Goal: Complete application form

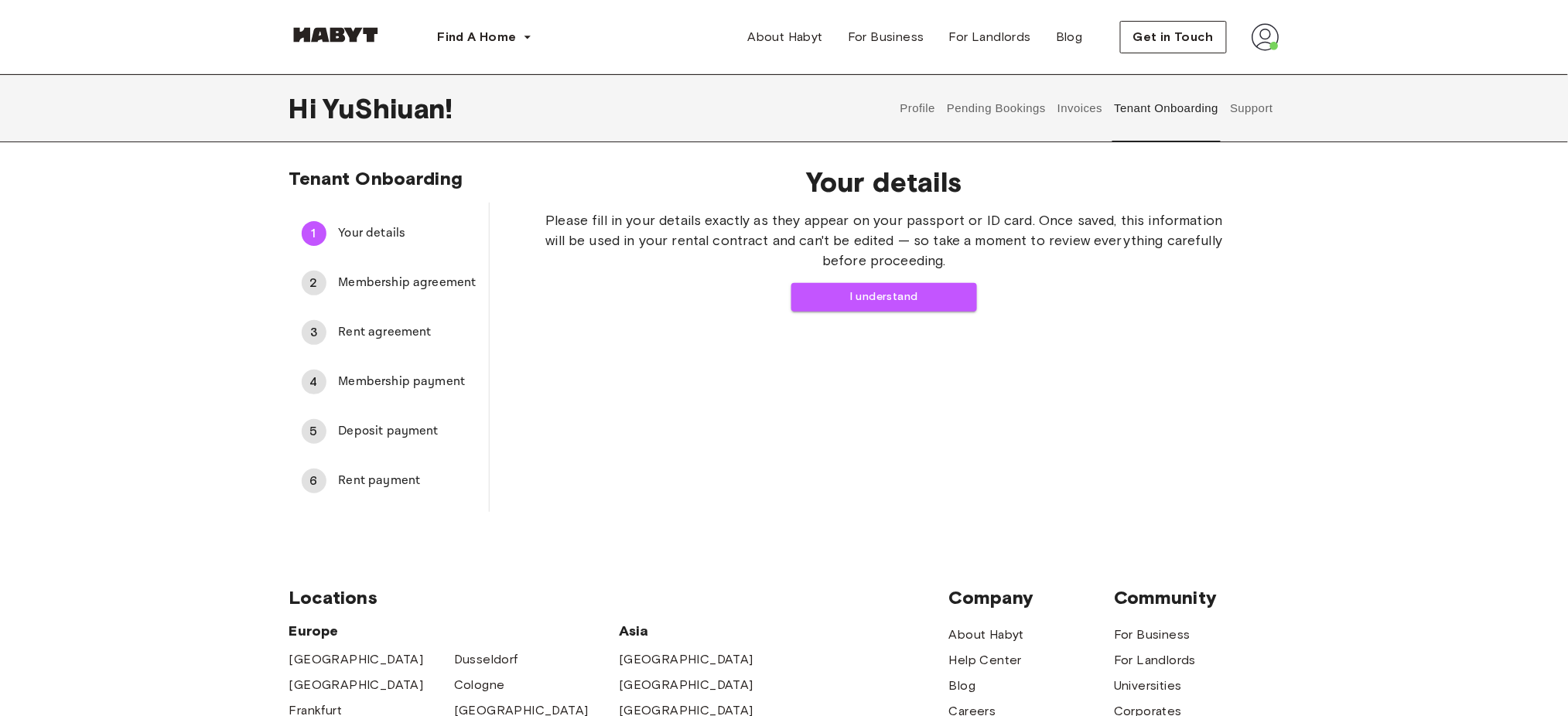
click at [41, 127] on div "Hi [PERSON_NAME] ! Profile Pending Bookings Invoices Tenant Onboarding Support" at bounding box center [784, 108] width 1568 height 68
click at [887, 278] on div "Your details Please fill in your details exactly as they appear on your passpor…" at bounding box center [884, 238] width 691 height 146
click at [870, 305] on button "I understand" at bounding box center [883, 297] width 185 height 28
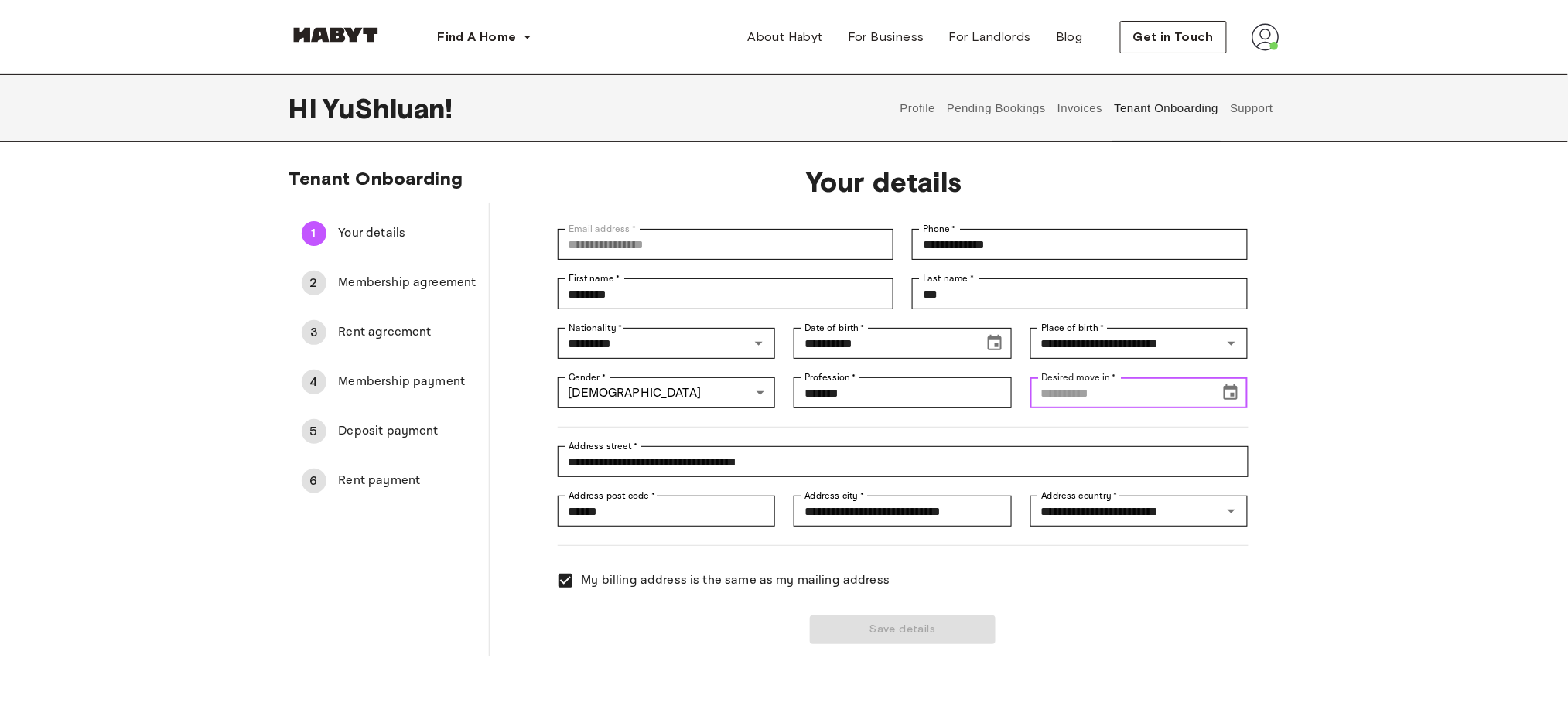
click at [1128, 407] on input "Desired move in   *" at bounding box center [1120, 392] width 179 height 31
click at [1226, 388] on icon "Choose date" at bounding box center [1231, 392] width 14 height 16
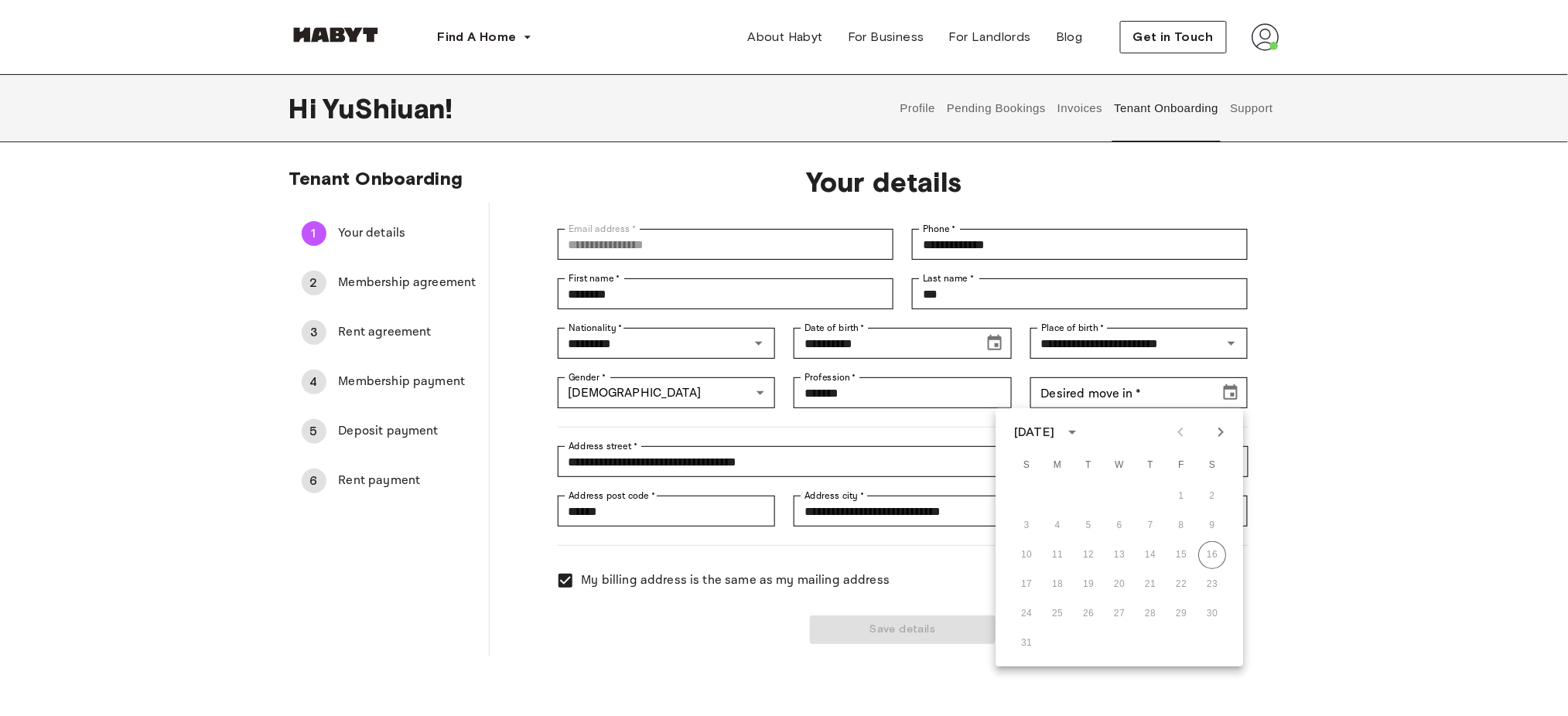
click at [1214, 433] on icon "Next month" at bounding box center [1221, 432] width 18 height 18
click at [1097, 586] on button "23" at bounding box center [1089, 585] width 28 height 28
type input "**********"
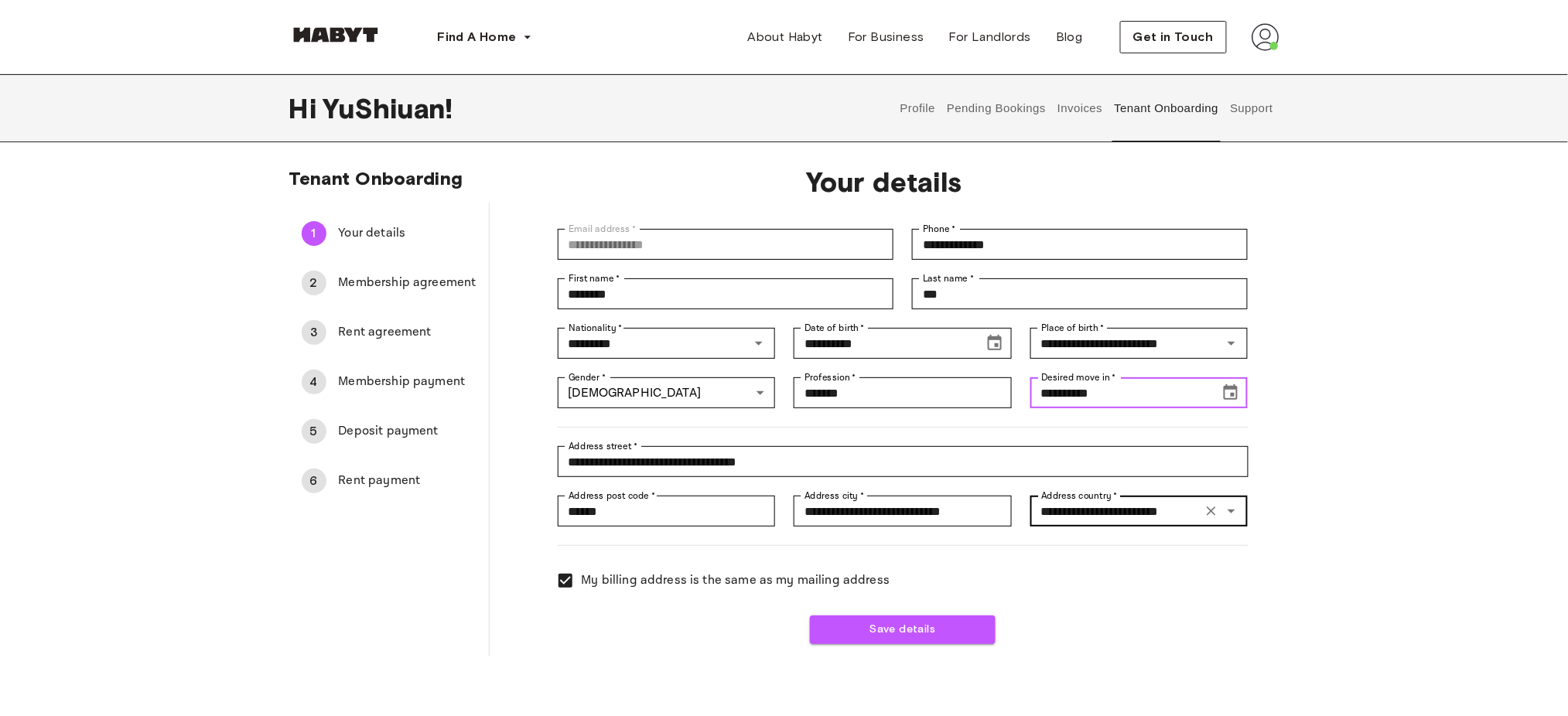
click at [1084, 500] on label "Address country   *" at bounding box center [1079, 495] width 76 height 14
click at [1084, 500] on input "**********" at bounding box center [1117, 511] width 163 height 22
click at [914, 634] on button "Save details" at bounding box center [902, 630] width 185 height 28
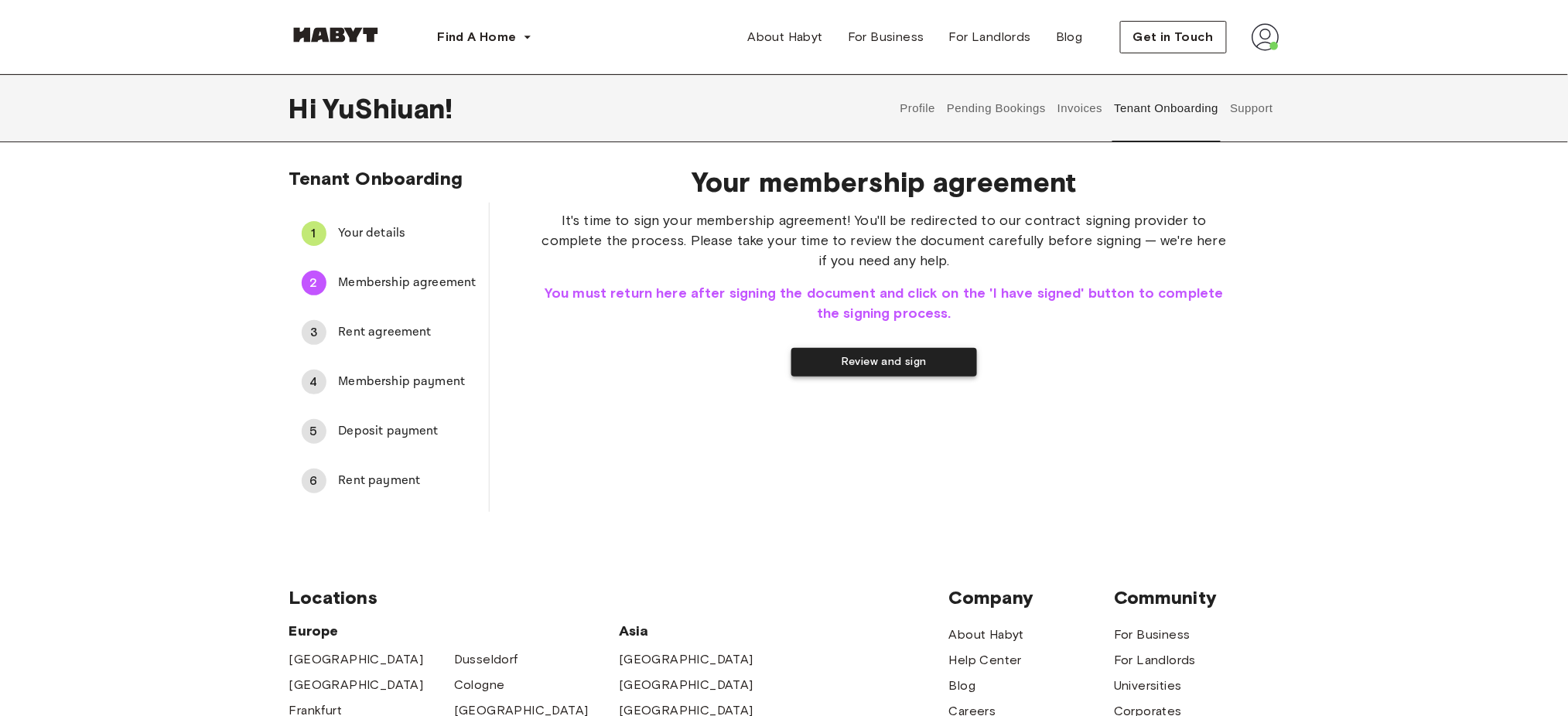
click at [852, 362] on button "Review and sign" at bounding box center [883, 362] width 185 height 28
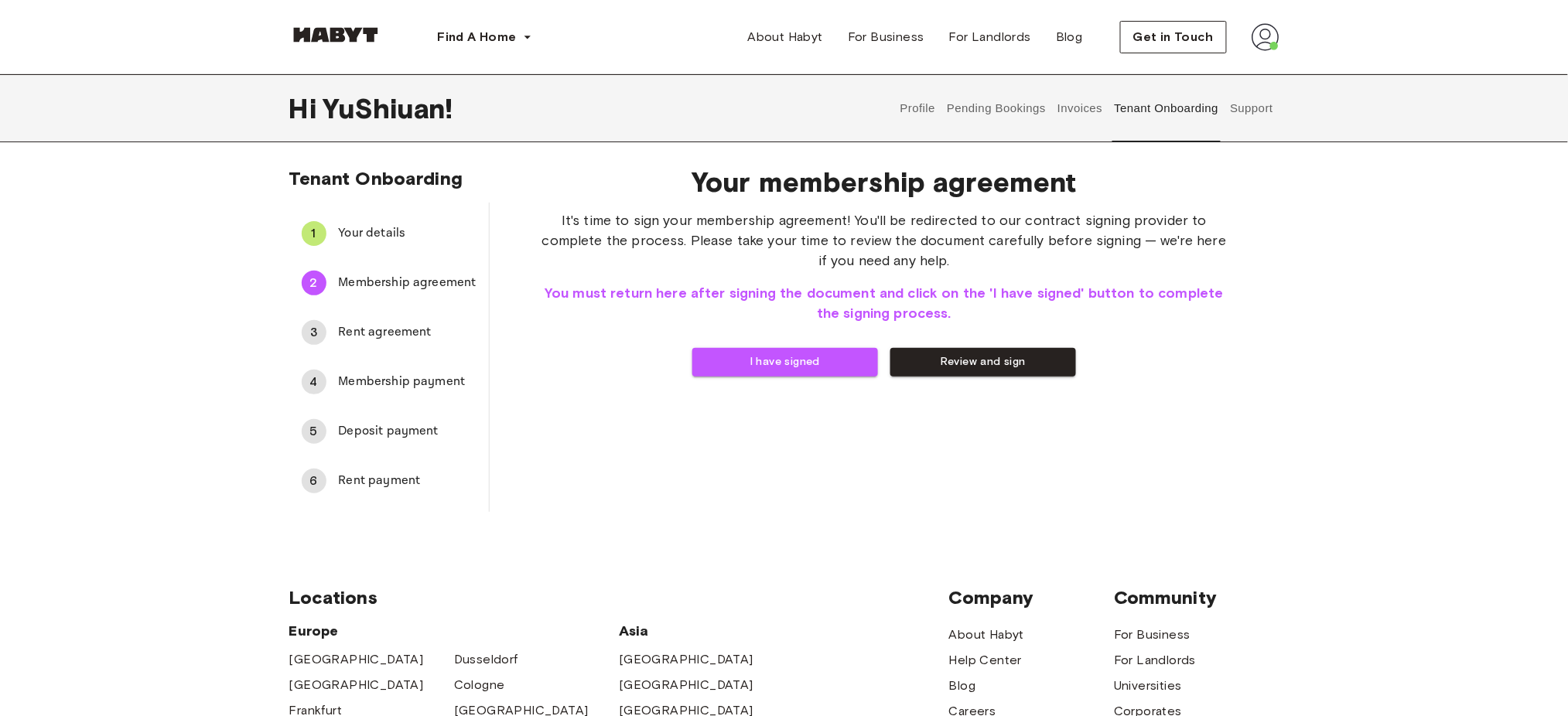
click at [818, 370] on button "I have signed" at bounding box center [784, 362] width 185 height 28
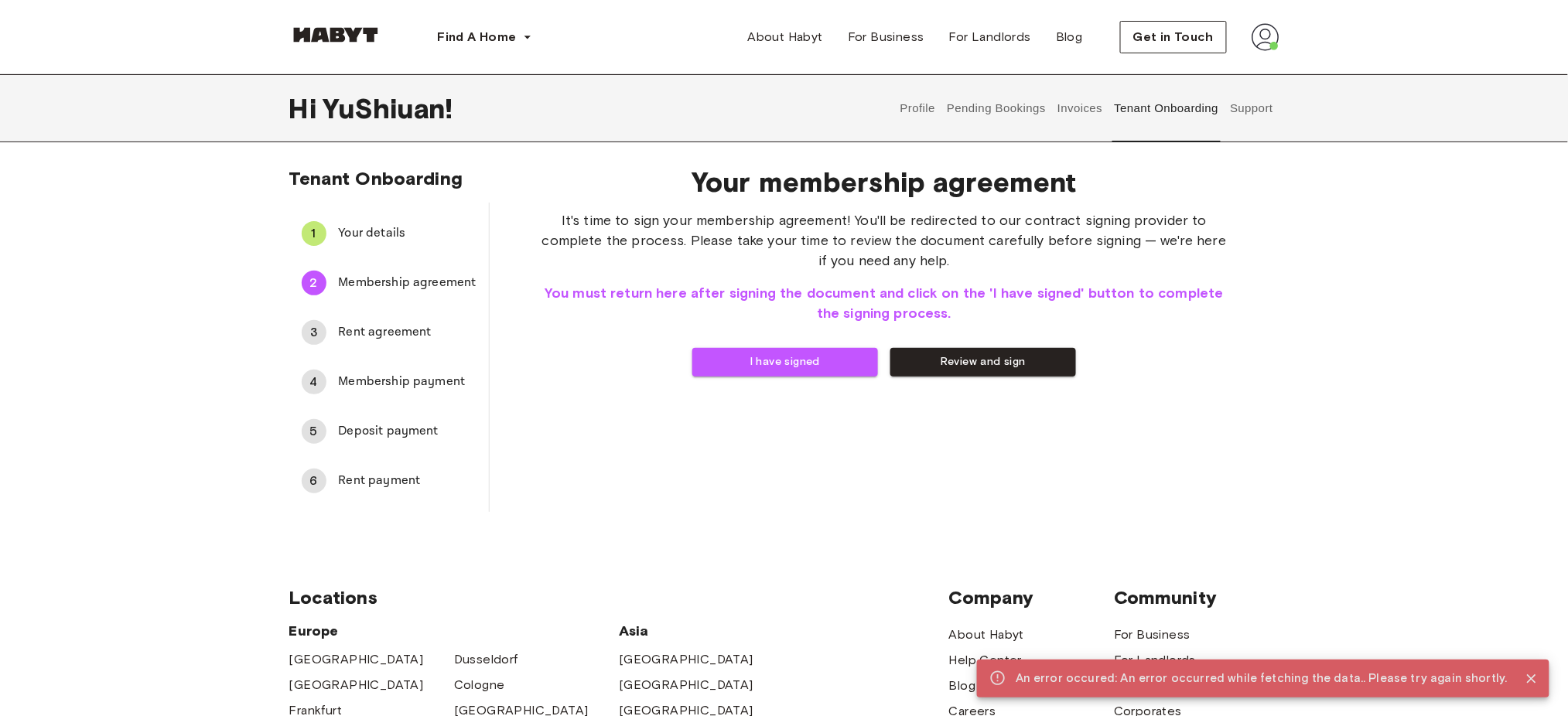
click at [377, 330] on span "Rent agreement" at bounding box center [408, 332] width 138 height 18
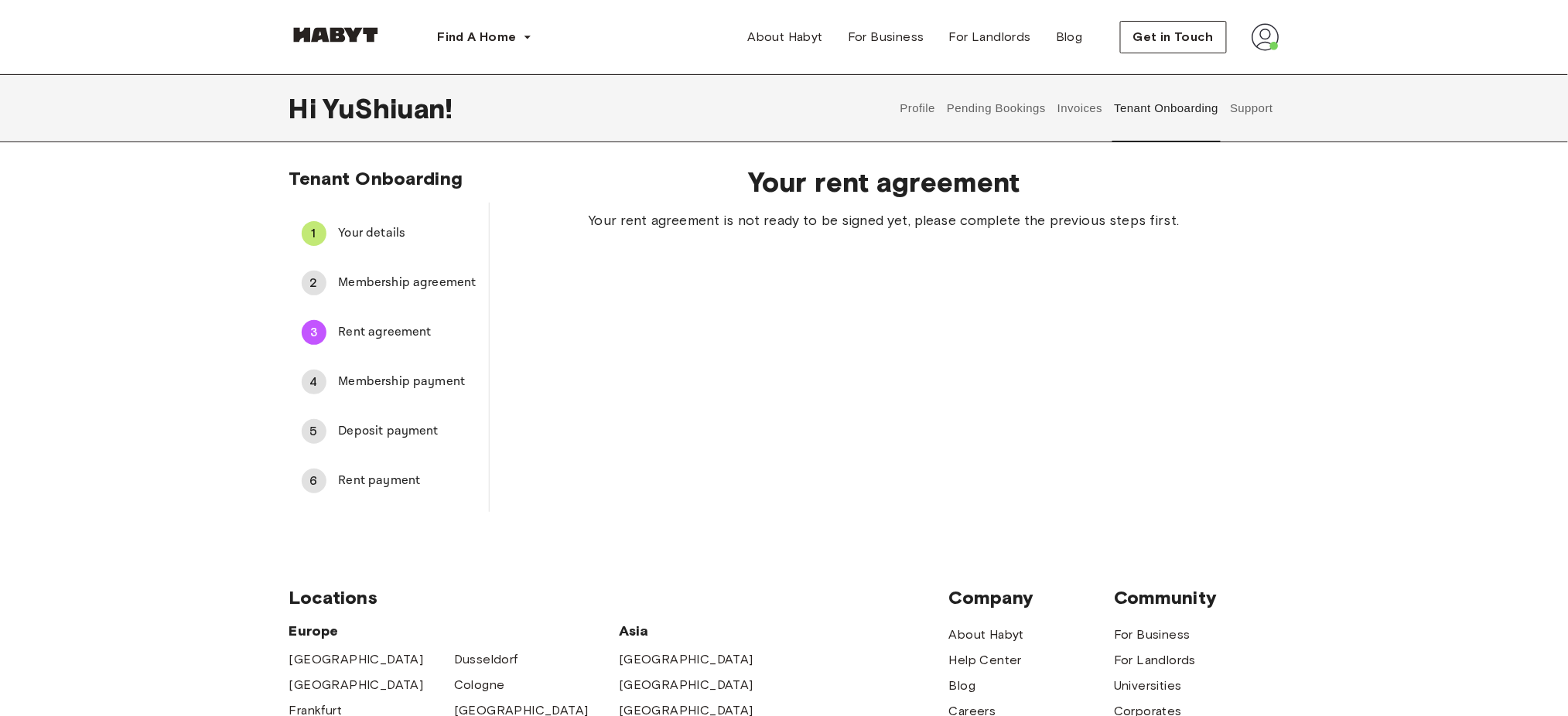
click at [391, 289] on span "Membership agreement" at bounding box center [408, 283] width 138 height 18
